Goal: Task Accomplishment & Management: Manage account settings

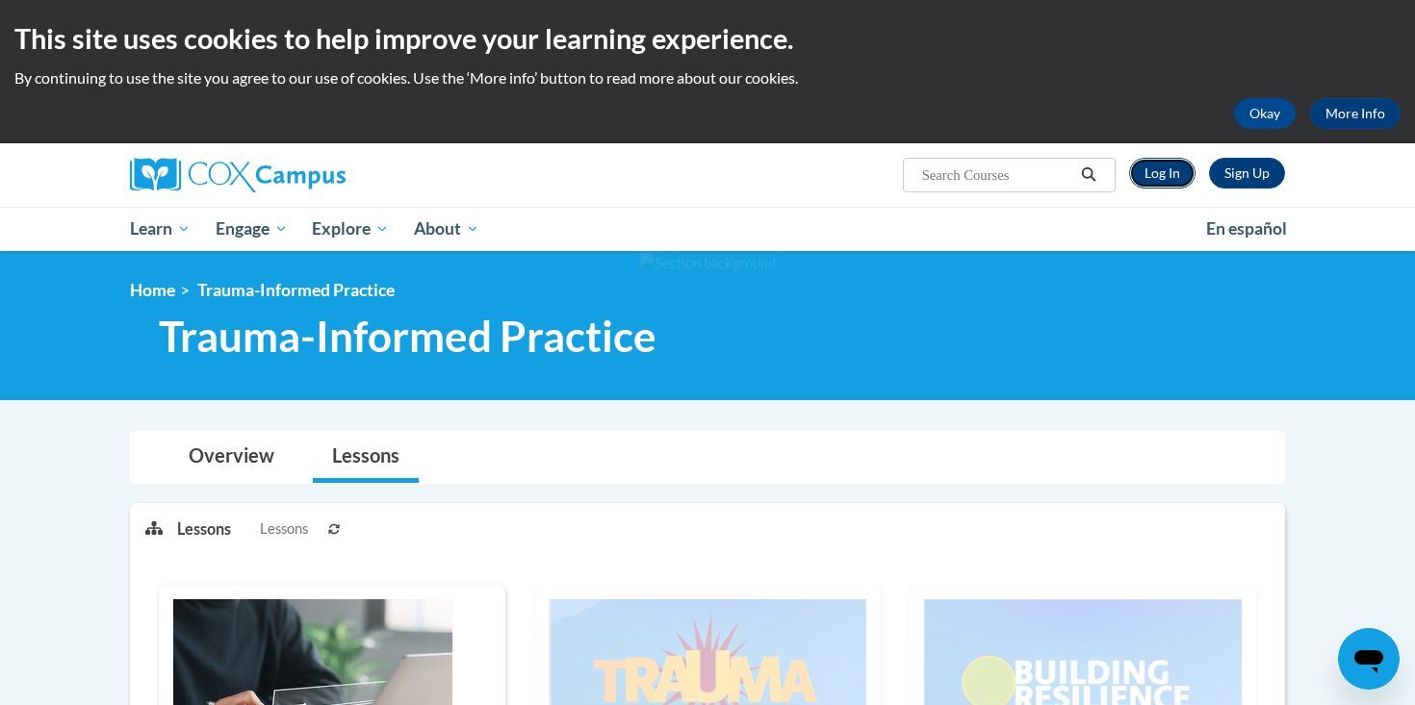
click at [1142, 170] on link "Log In" at bounding box center [1162, 173] width 66 height 31
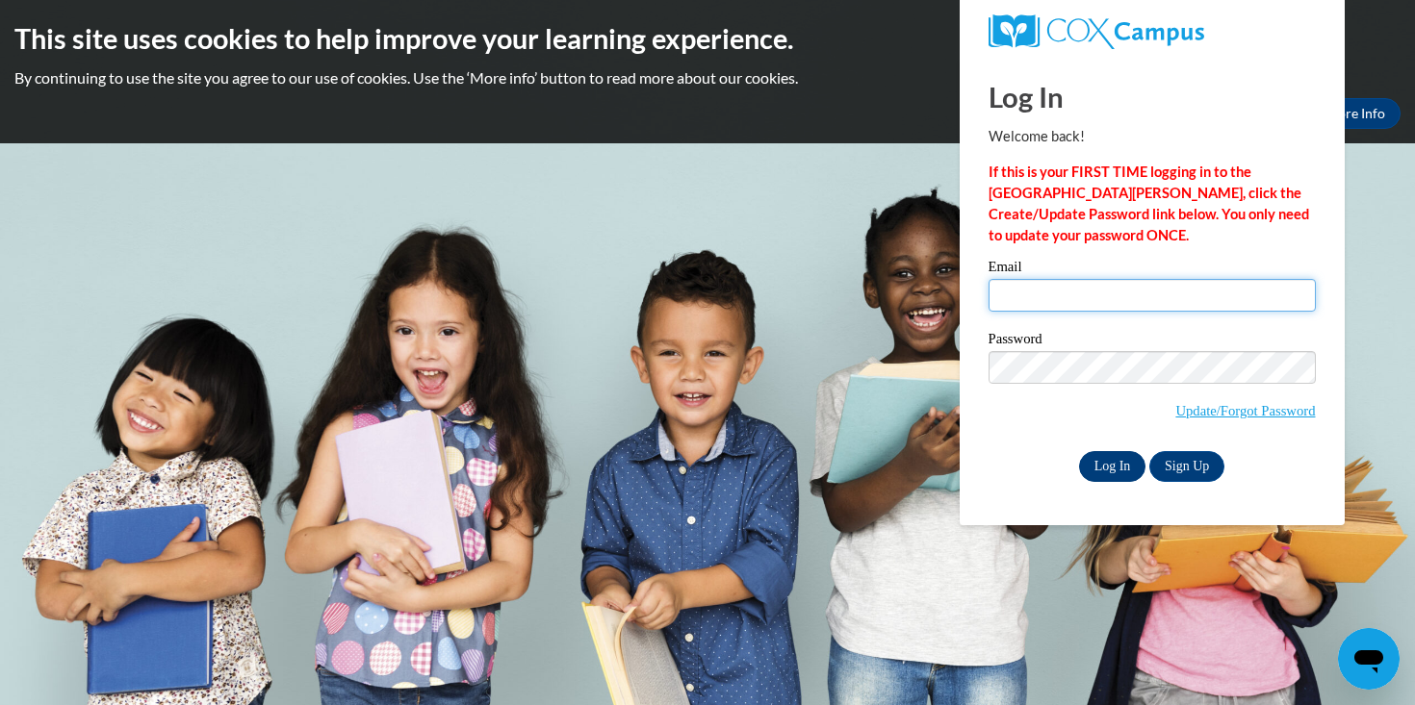
type input "jzienkiewicz@pottsville.k12.pa.us"
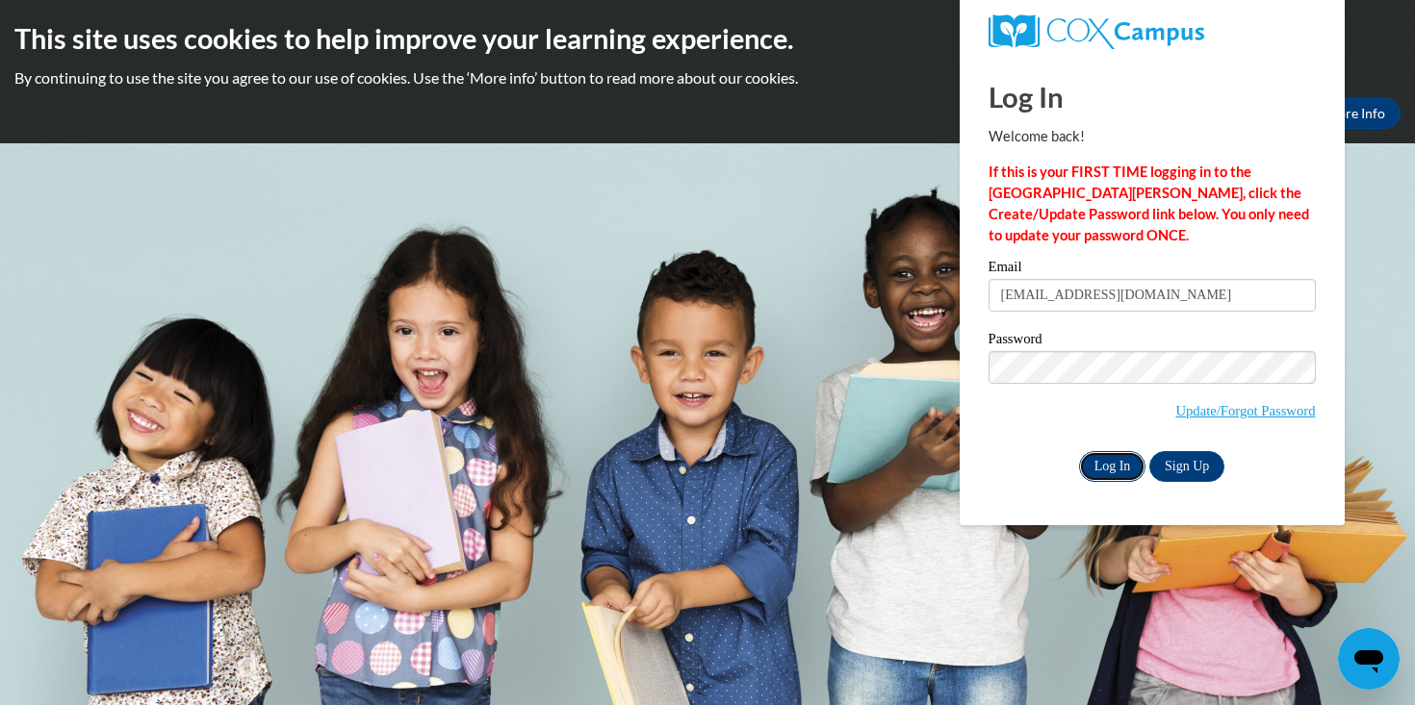
click at [1092, 458] on input "Log In" at bounding box center [1112, 466] width 67 height 31
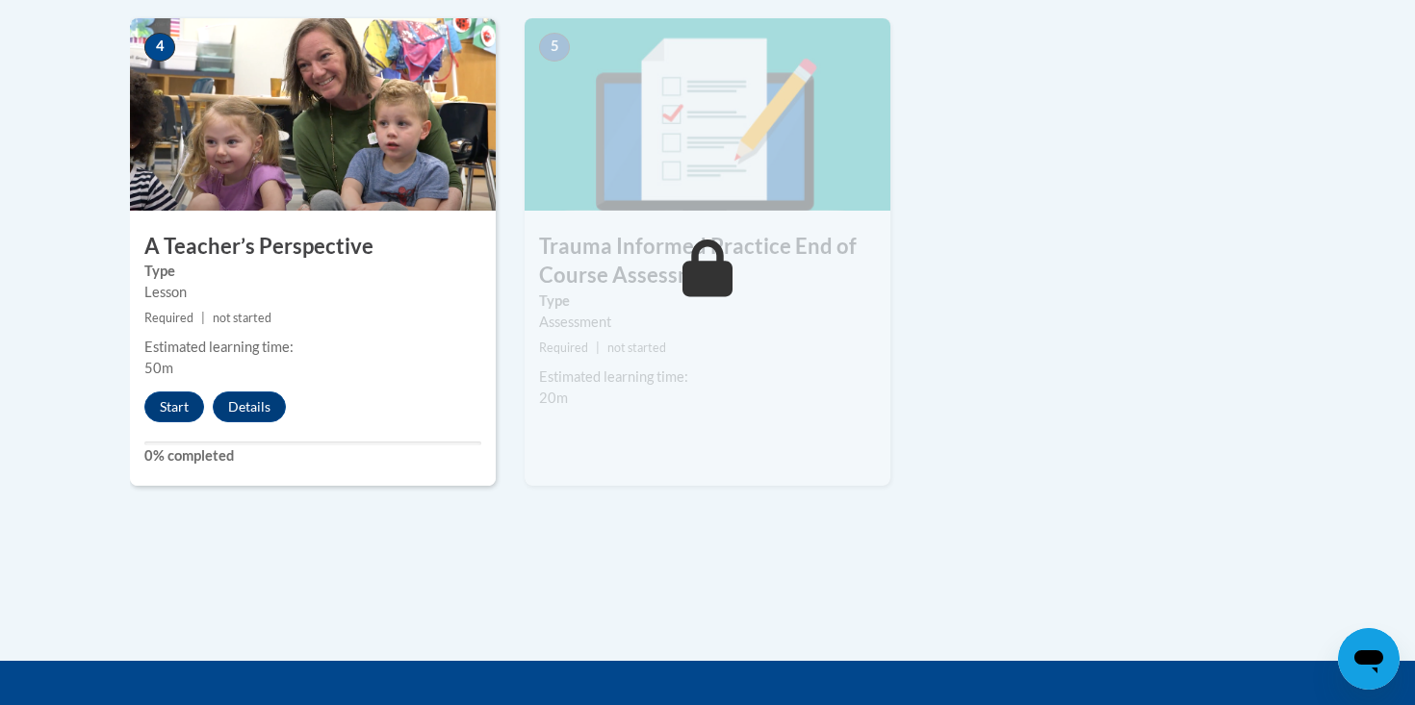
scroll to position [1200, 0]
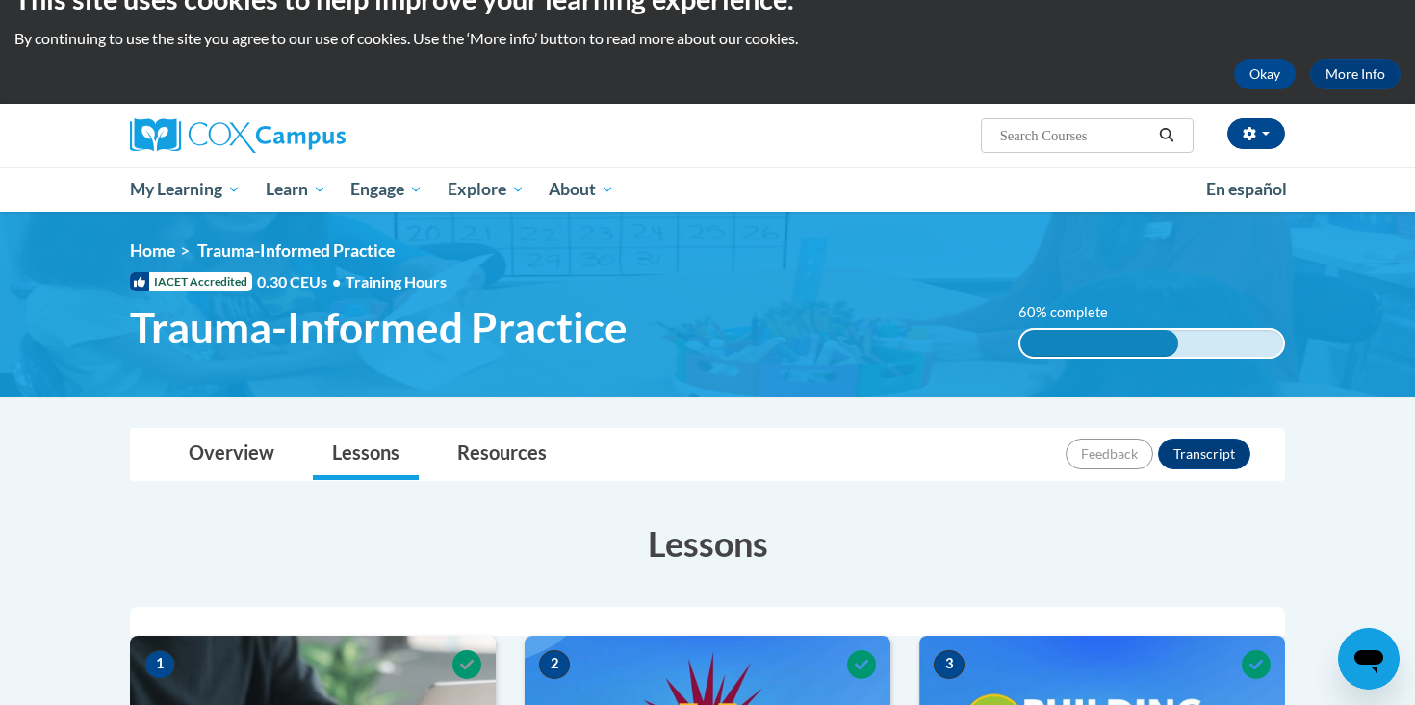
scroll to position [42, 0]
